Goal: Information Seeking & Learning: Learn about a topic

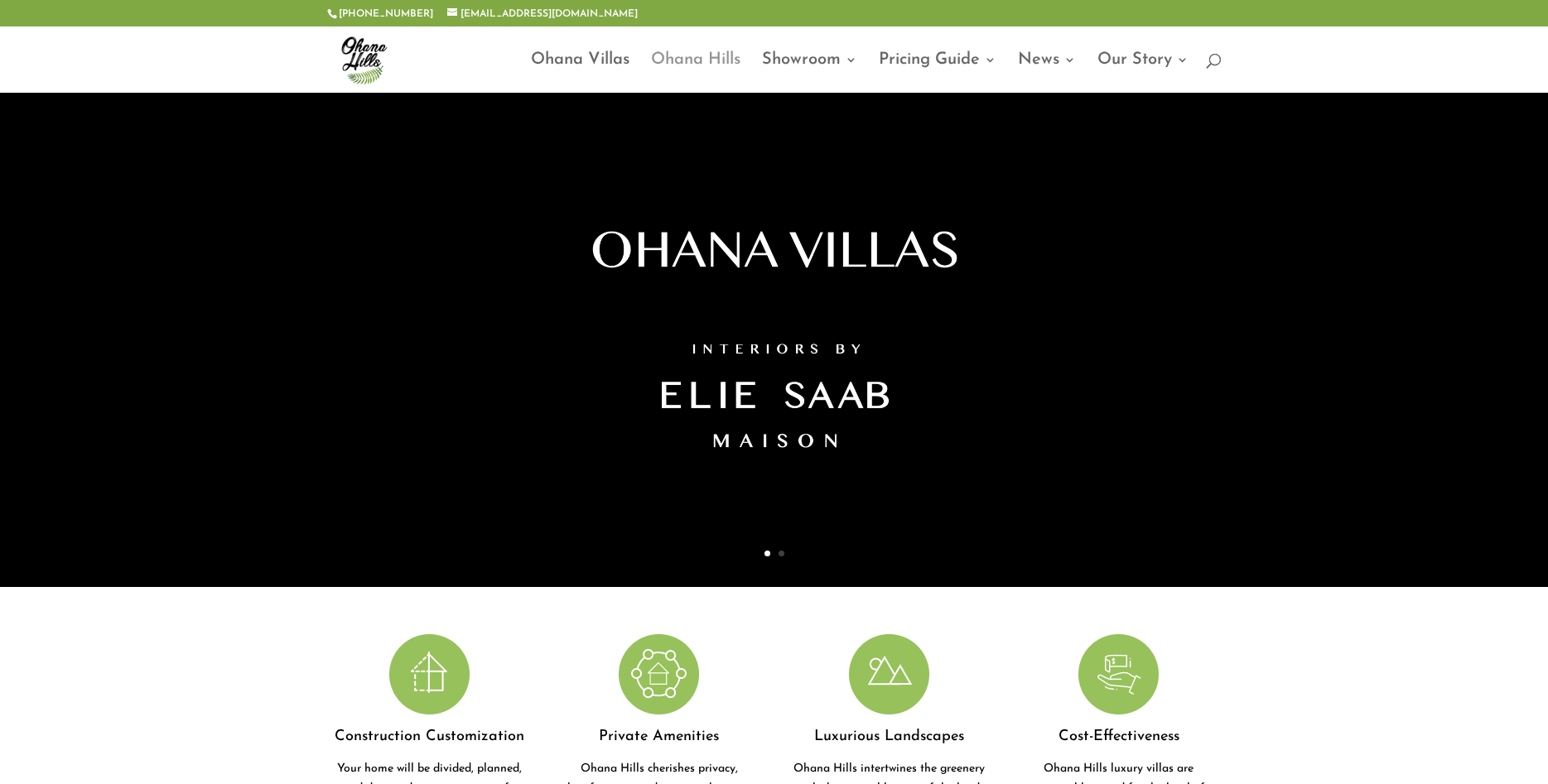
click at [694, 53] on link "Ohana Hills" at bounding box center [695, 73] width 89 height 39
click at [565, 72] on link "Ohana Villas" at bounding box center [580, 73] width 99 height 39
click at [595, 59] on link "Ohana Villas" at bounding box center [580, 73] width 99 height 39
click at [708, 59] on link "Ohana Hills" at bounding box center [695, 73] width 89 height 39
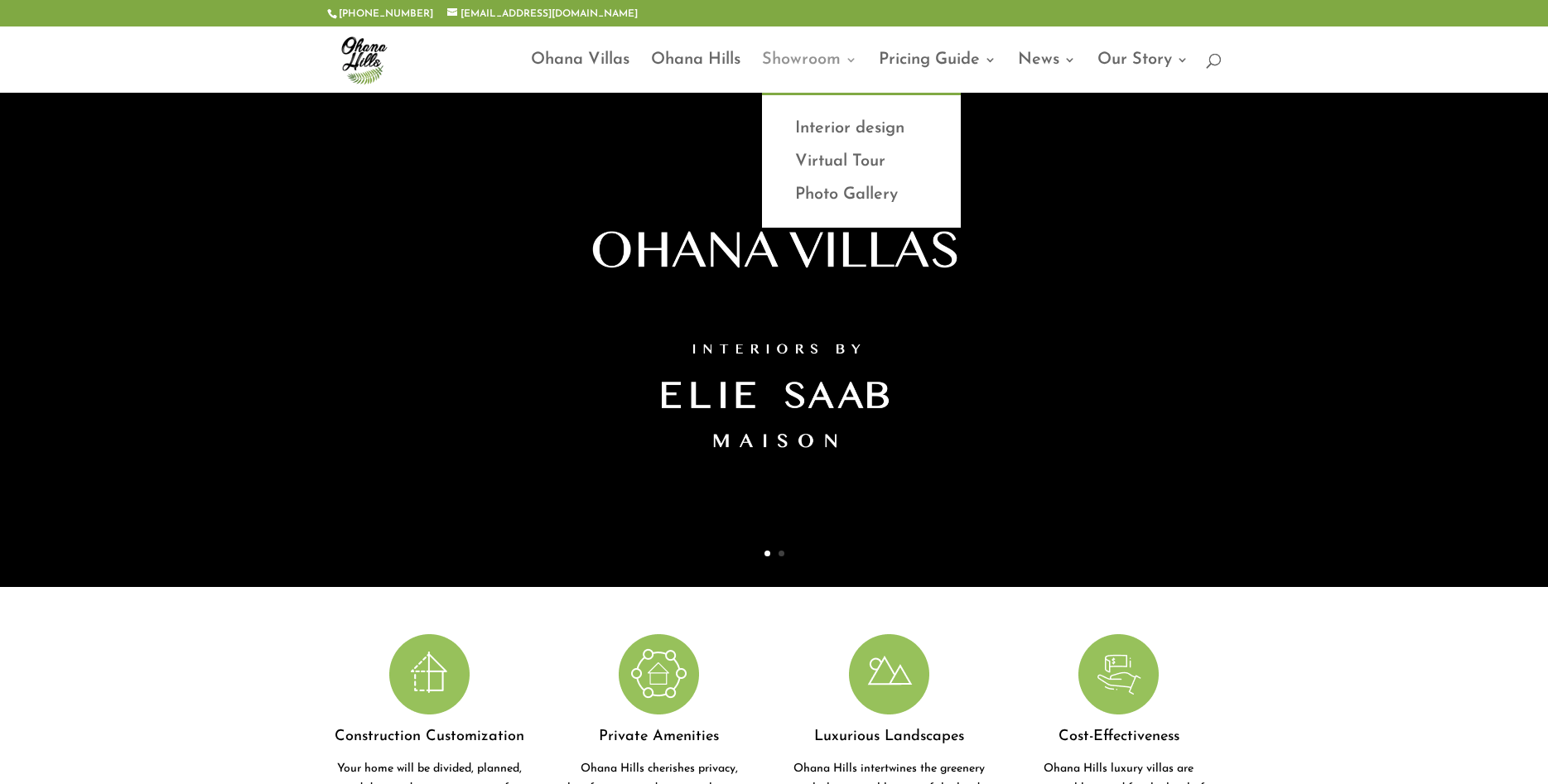
click at [825, 64] on link "Showroom" at bounding box center [809, 73] width 95 height 39
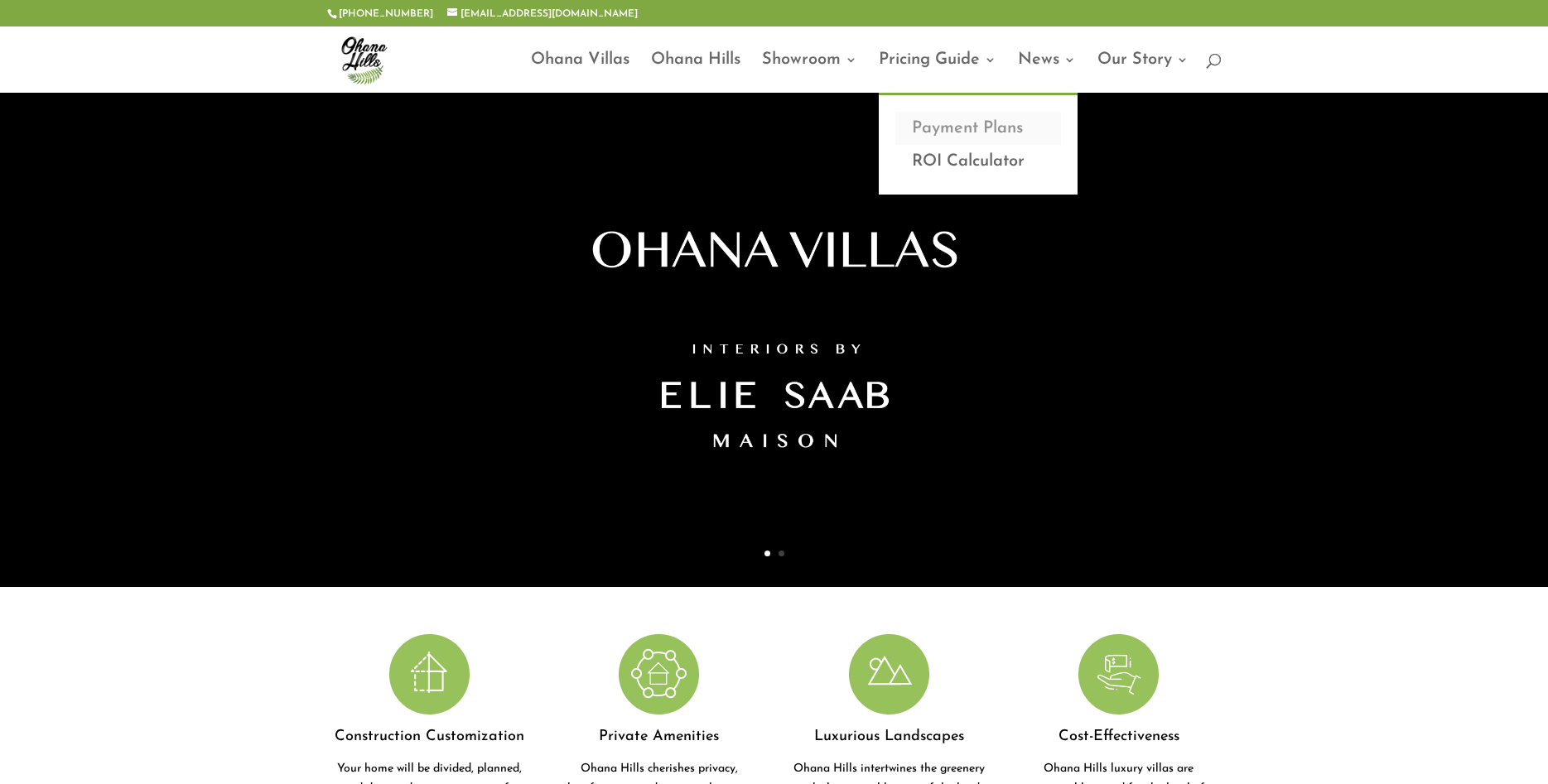
click at [955, 123] on link "Payment Plans" at bounding box center [979, 127] width 166 height 33
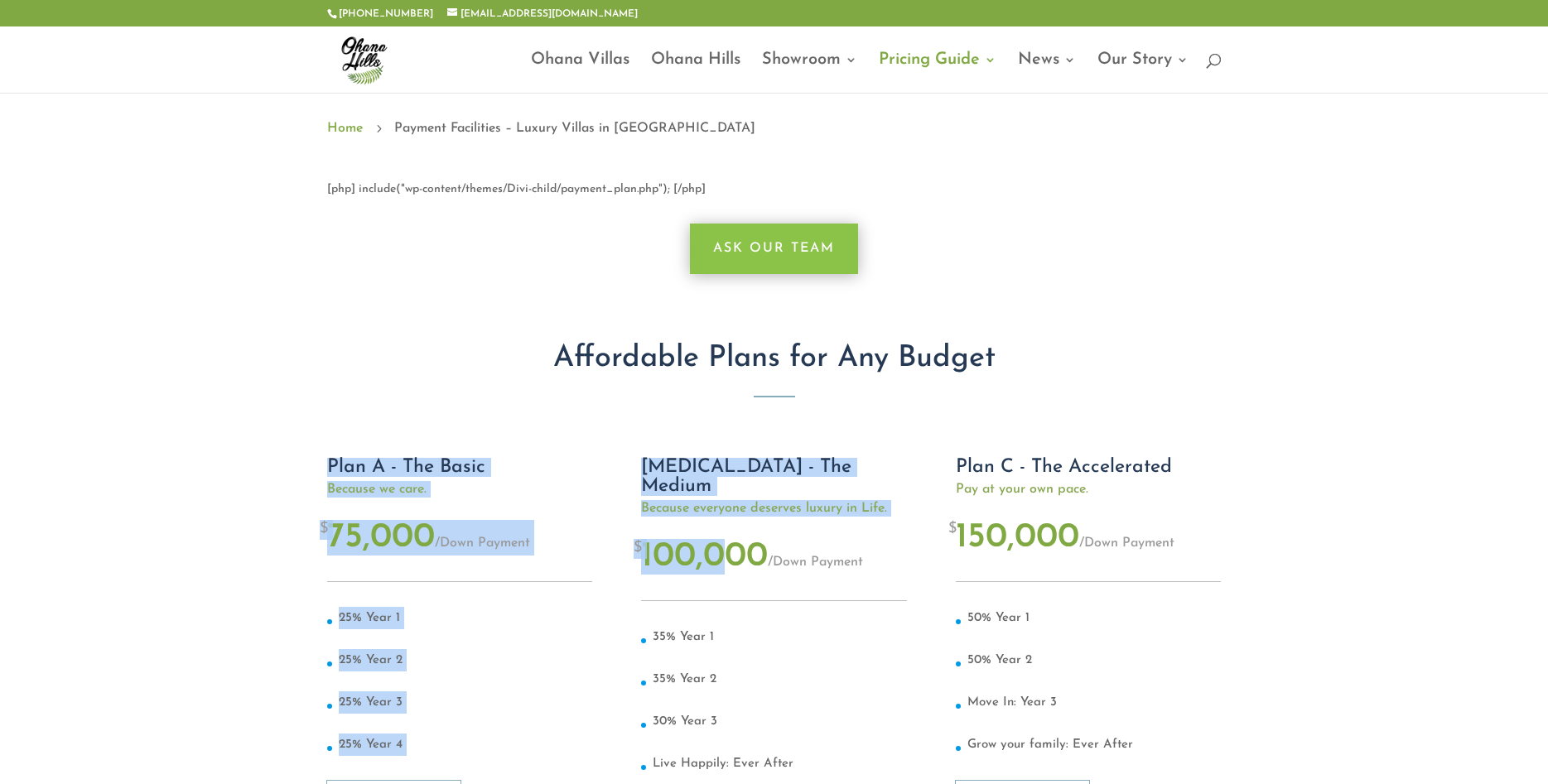
drag, startPoint x: 1172, startPoint y: 440, endPoint x: 715, endPoint y: 543, distance: 468.5
click at [722, 541] on div "Plan A - The Basic Because we care. $ 75,000 / Down Payment 25% Year 1 25% Year…" at bounding box center [774, 657] width 895 height 460
click at [657, 539] on span "100,000" at bounding box center [704, 557] width 127 height 36
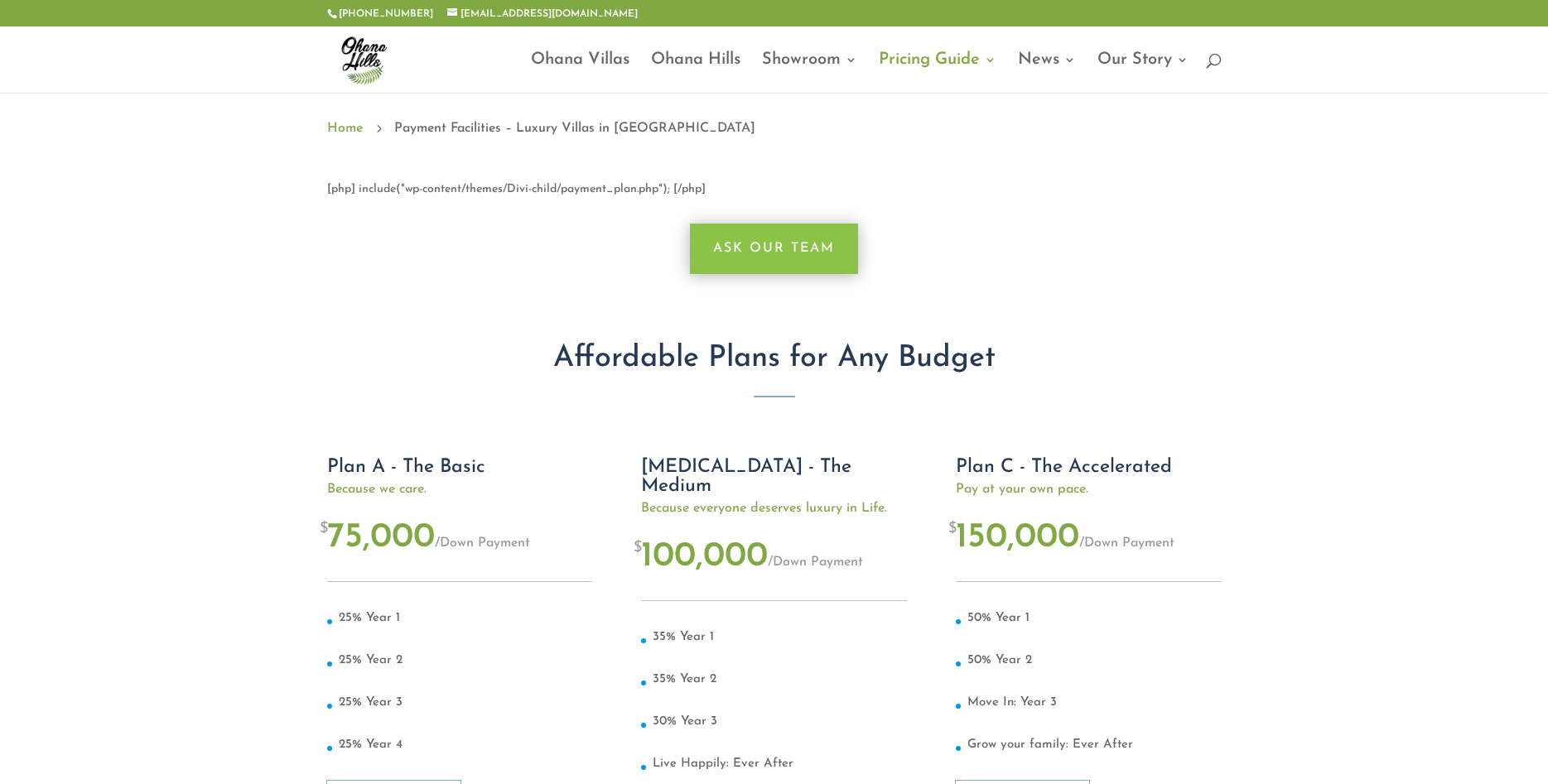
click at [330, 477] on h2 "Plan A - The Basic" at bounding box center [459, 470] width 265 height 23
drag, startPoint x: 337, startPoint y: 473, endPoint x: 411, endPoint y: 448, distance: 78.1
click at [411, 448] on div "Plan A - The Basic Because we care. $ 75,000 / Down Payment 25% Year 1 25% Year…" at bounding box center [774, 657] width 895 height 460
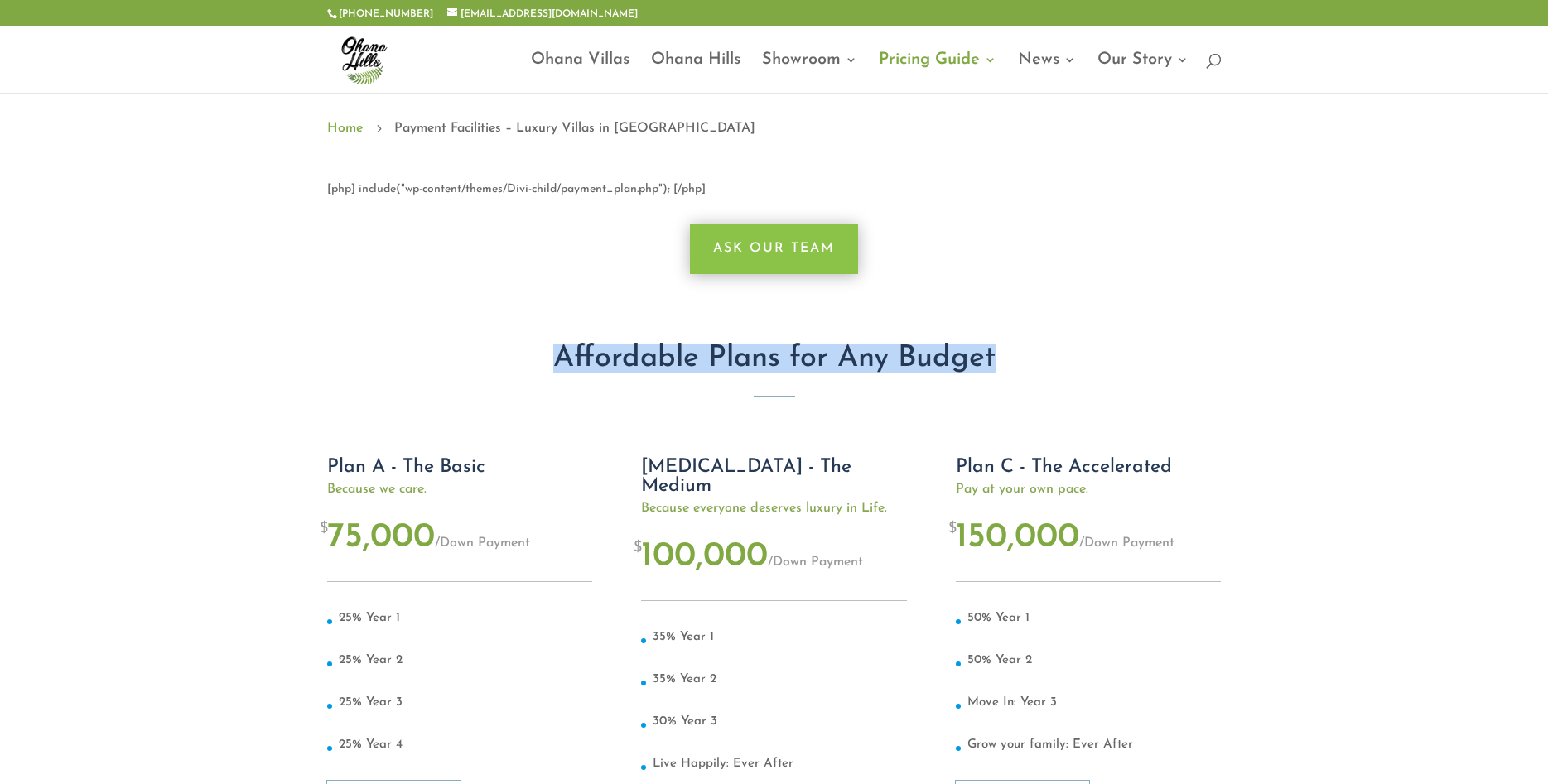
drag, startPoint x: 437, startPoint y: 437, endPoint x: 528, endPoint y: 409, distance: 95.2
click at [528, 409] on div "[php] include("wp-content/themes/Divi-child/payment_plan.php"); [/php] Ask Our …" at bounding box center [774, 543] width 1548 height 783
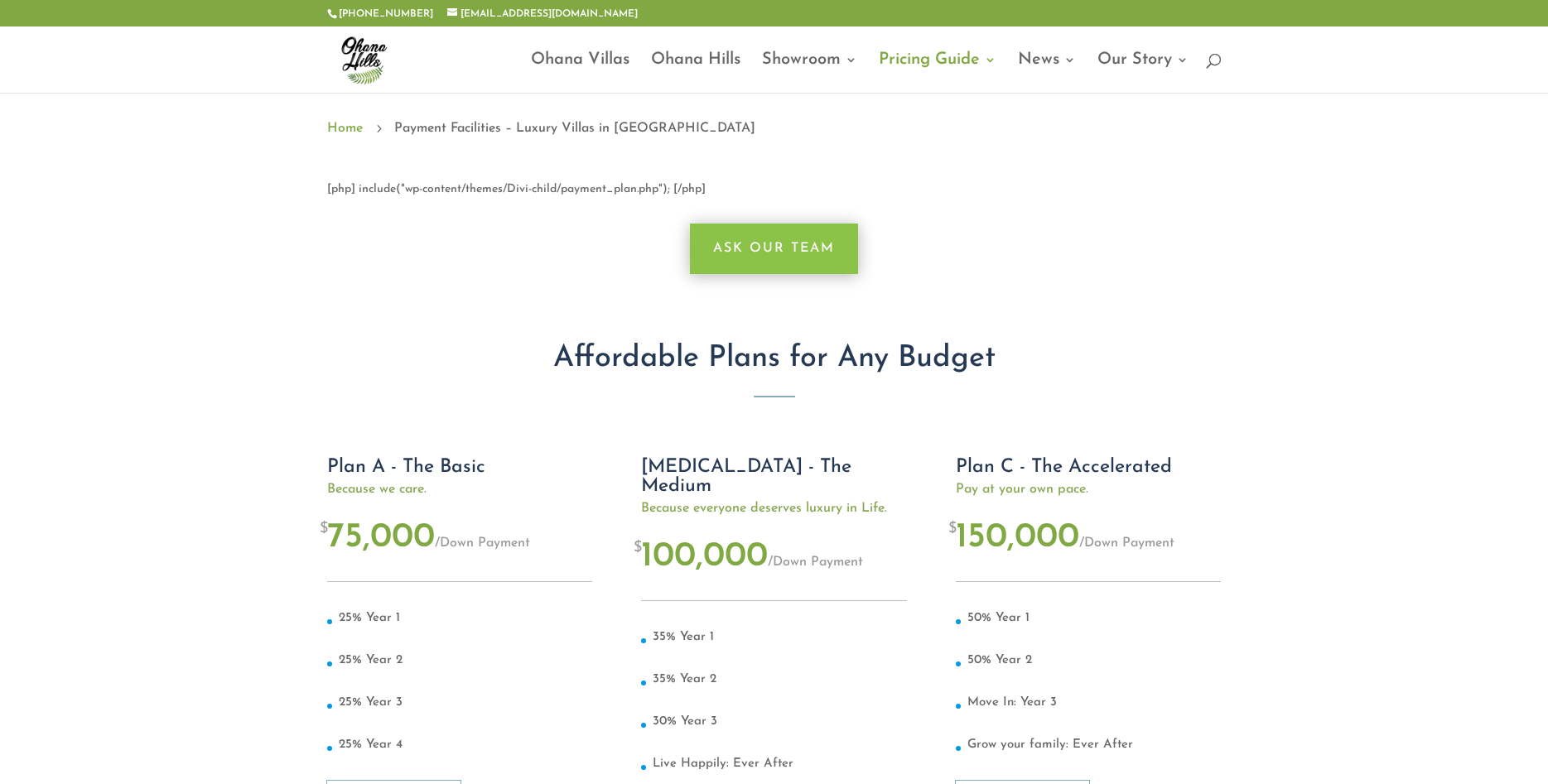
click at [521, 430] on div "Plan A - The Basic Because we care. $ 75,000 / Down Payment 25% Year 1 25% Year…" at bounding box center [774, 657] width 895 height 460
click at [772, 252] on link "Ask Our Team" at bounding box center [774, 249] width 168 height 51
click at [585, 65] on link "Ohana Villas" at bounding box center [580, 73] width 99 height 39
click at [704, 53] on link "Ohana Hills" at bounding box center [695, 73] width 89 height 39
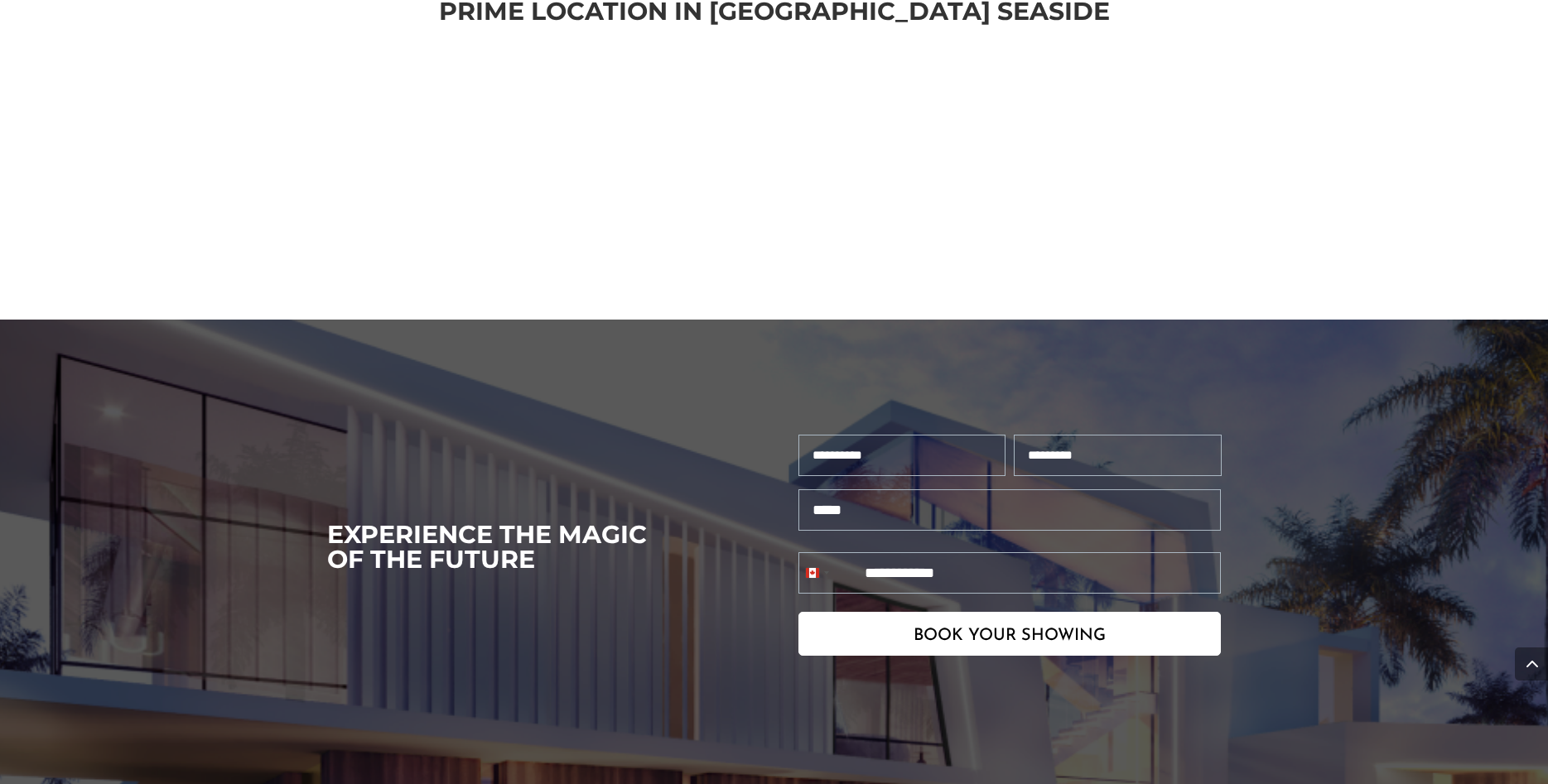
scroll to position [3187, 0]
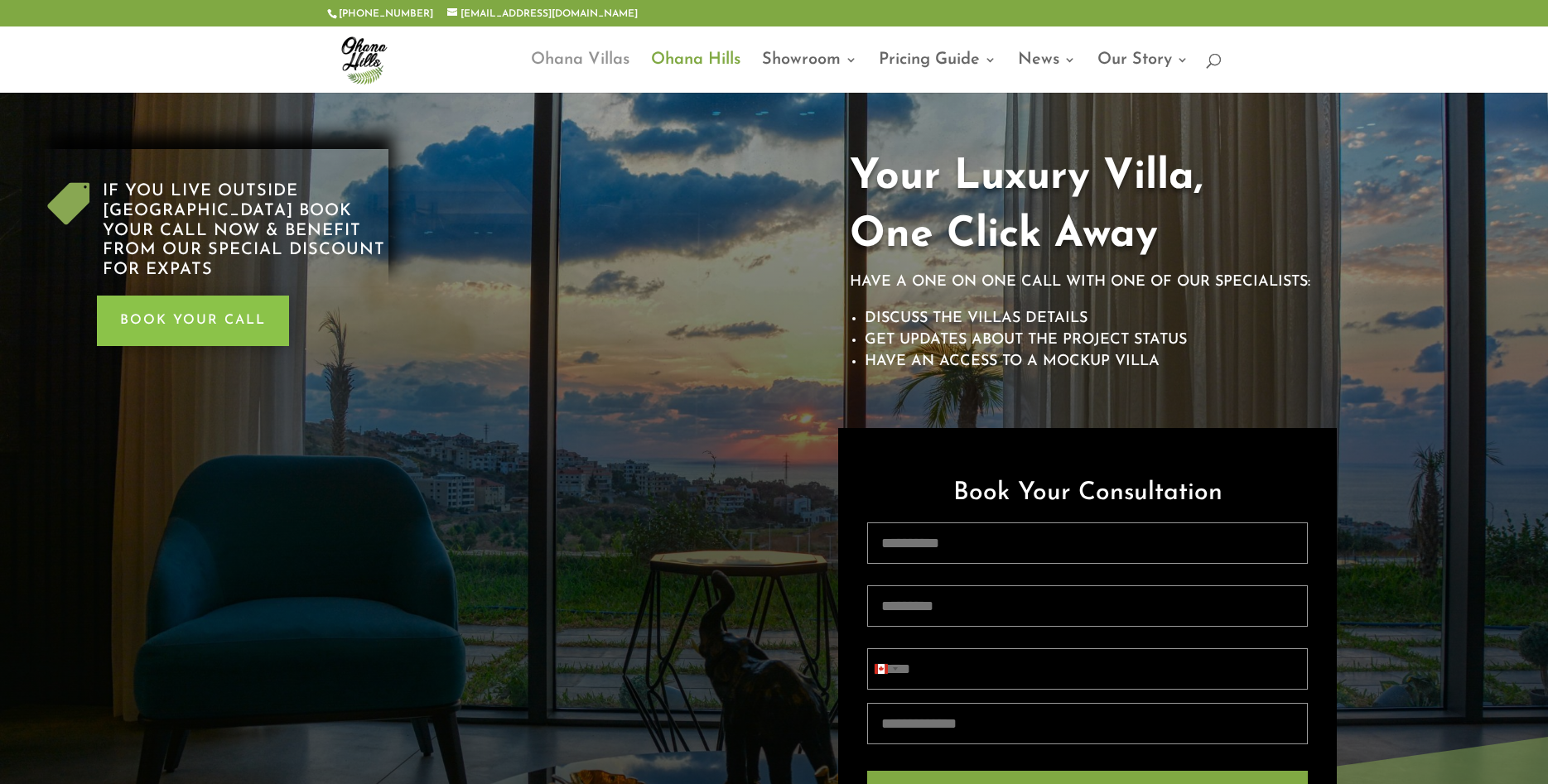
click at [577, 72] on link "Ohana Villas" at bounding box center [580, 73] width 99 height 39
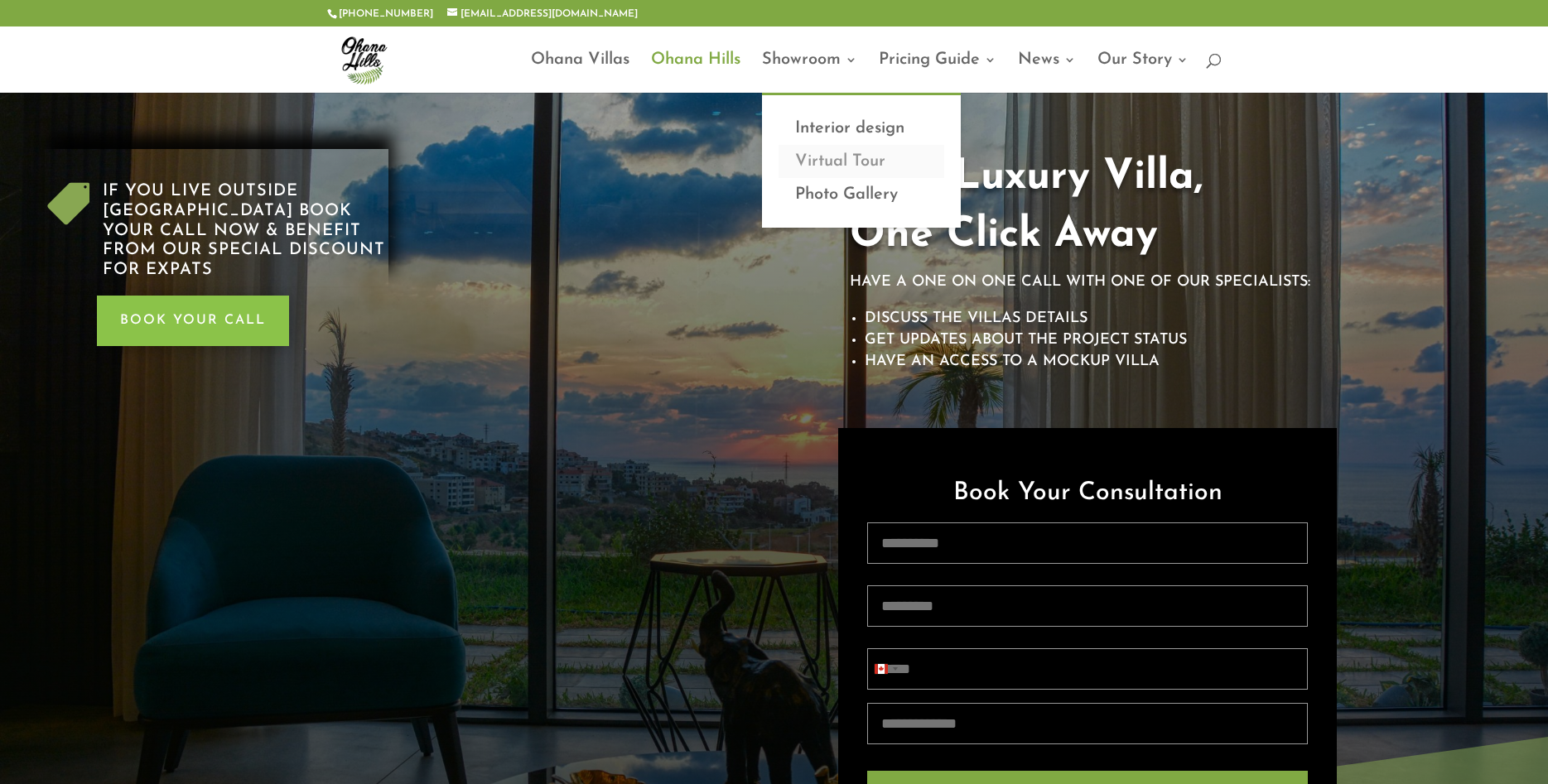
click at [828, 165] on link "Virtual Tour" at bounding box center [862, 161] width 166 height 33
